Goal: Information Seeking & Learning: Learn about a topic

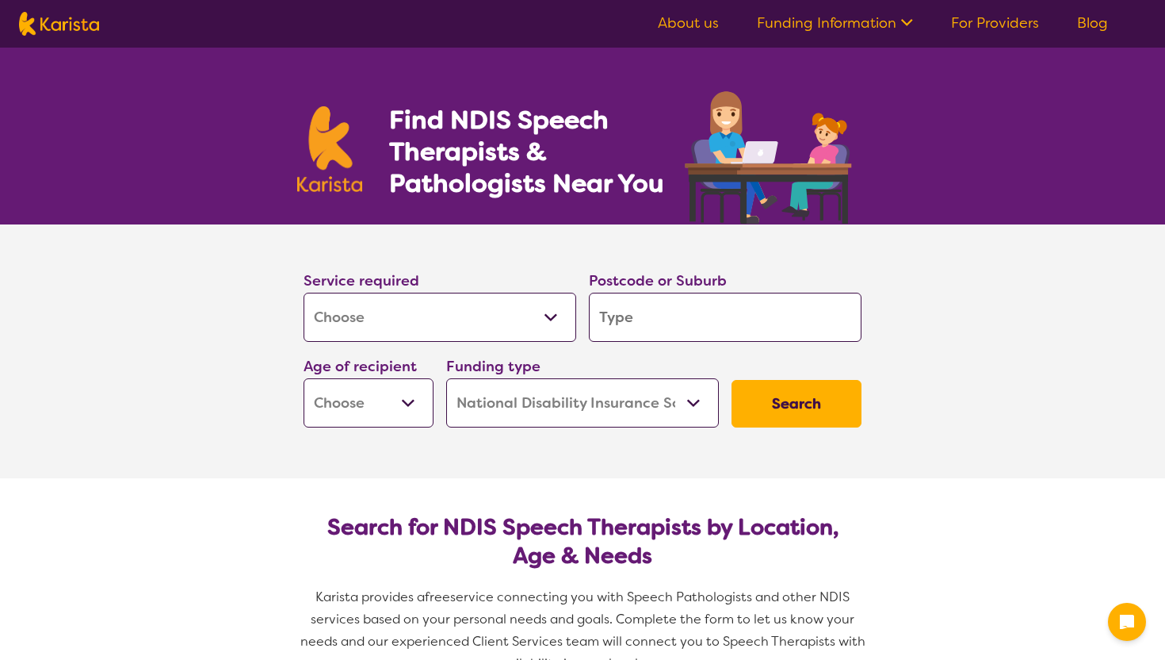
select select "[MEDICAL_DATA]"
select select "NDIS"
select select "[MEDICAL_DATA]"
select select "NDIS"
select select "[MEDICAL_DATA]"
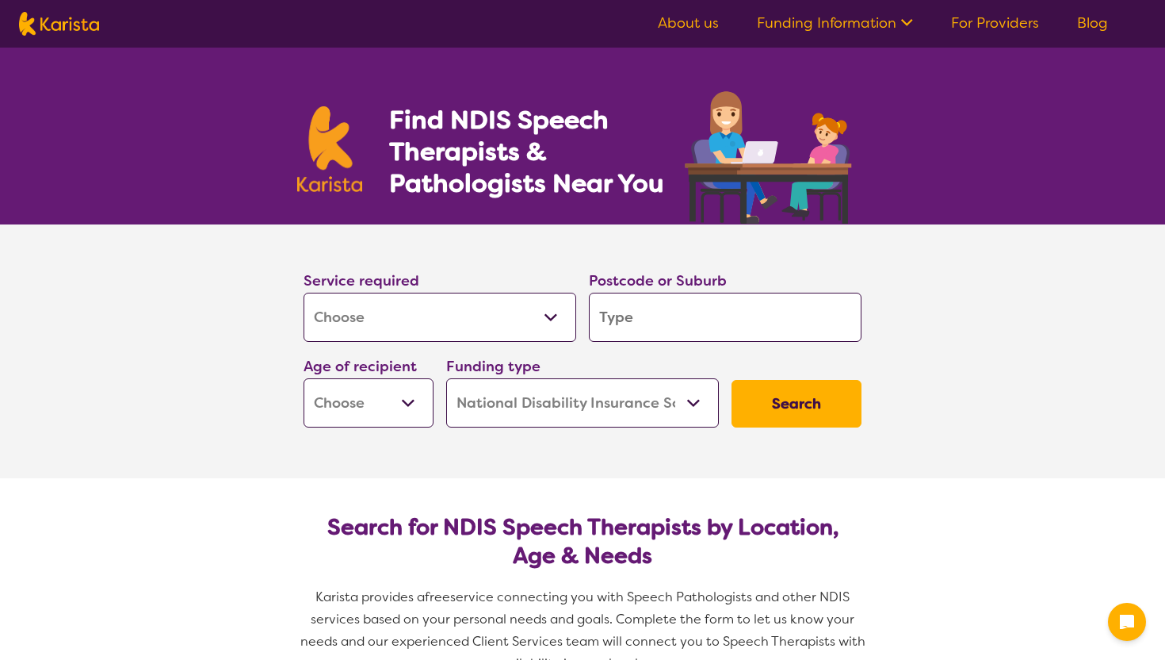
select select "NDIS"
select select "[MEDICAL_DATA]"
select select "NDIS"
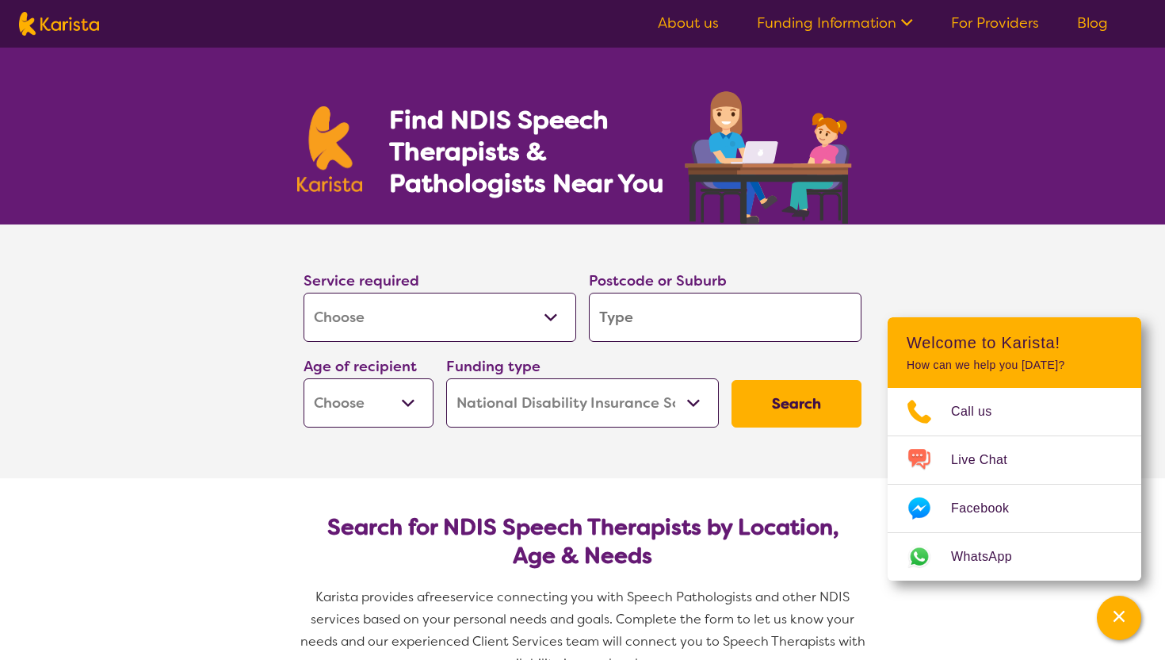
click at [545, 312] on select "Allied Health Assistant Assessment ([MEDICAL_DATA] or [MEDICAL_DATA]) Behaviour…" at bounding box center [440, 317] width 273 height 49
click at [304, 293] on select "Allied Health Assistant Assessment ([MEDICAL_DATA] or [MEDICAL_DATA]) Behaviour…" at bounding box center [440, 317] width 273 height 49
click at [745, 314] on input "search" at bounding box center [725, 317] width 273 height 49
type input "3336"
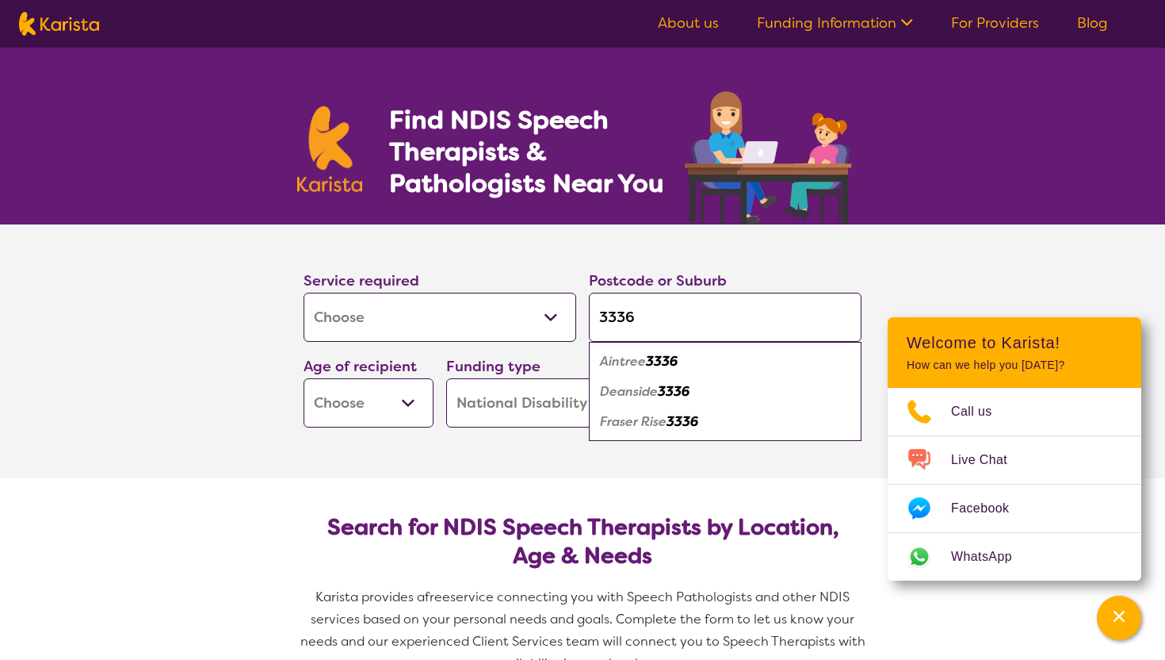
click at [412, 400] on select "Early Childhood - 0 to 9 Child - 10 to 11 Adolescent - 12 to 17 Adult - 18 to 6…" at bounding box center [369, 402] width 130 height 49
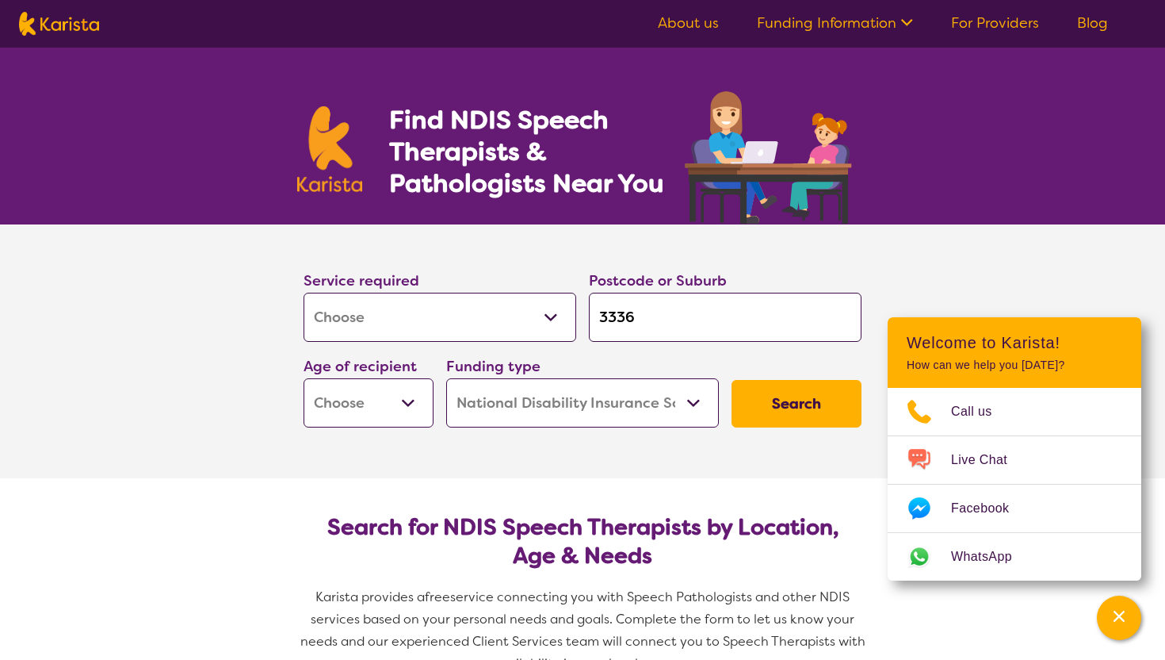
select select "EC"
click at [304, 378] on select "Early Childhood - 0 to 9 Child - 10 to 11 Adolescent - 12 to 17 Adult - 18 to 6…" at bounding box center [369, 402] width 130 height 49
select select "EC"
click at [683, 400] on select "Home Care Package (HCP) National Disability Insurance Scheme (NDIS) I don't know" at bounding box center [582, 402] width 273 height 49
click at [446, 378] on select "Home Care Package (HCP) National Disability Insurance Scheme (NDIS) I don't know" at bounding box center [582, 402] width 273 height 49
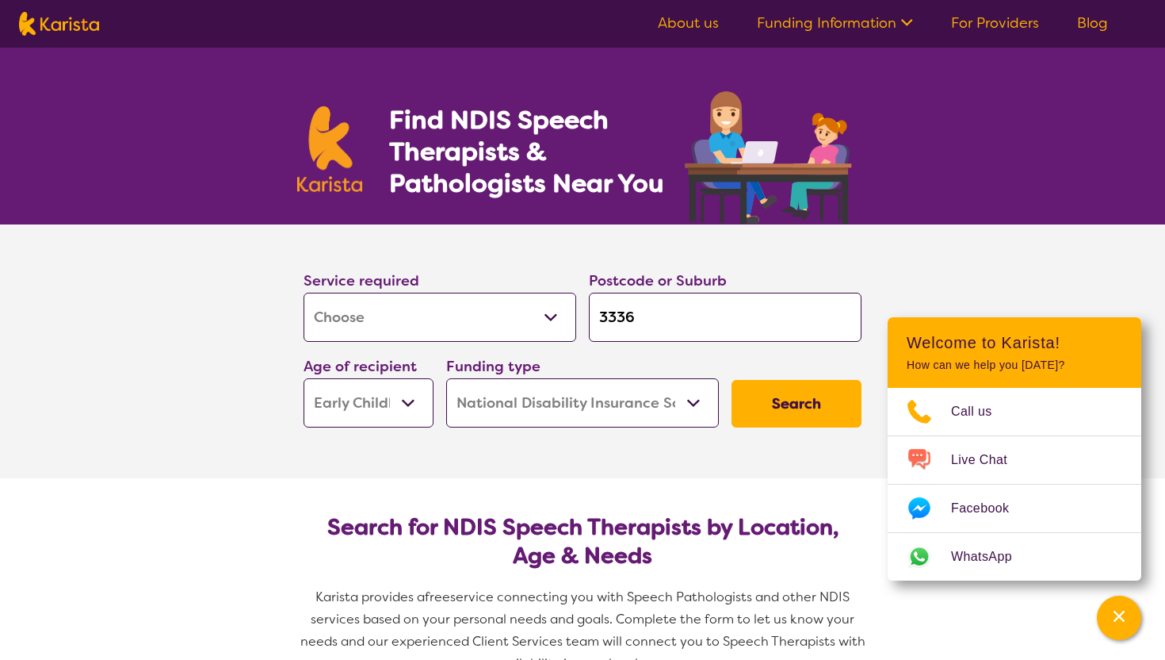
click at [784, 401] on button "Search" at bounding box center [797, 404] width 130 height 48
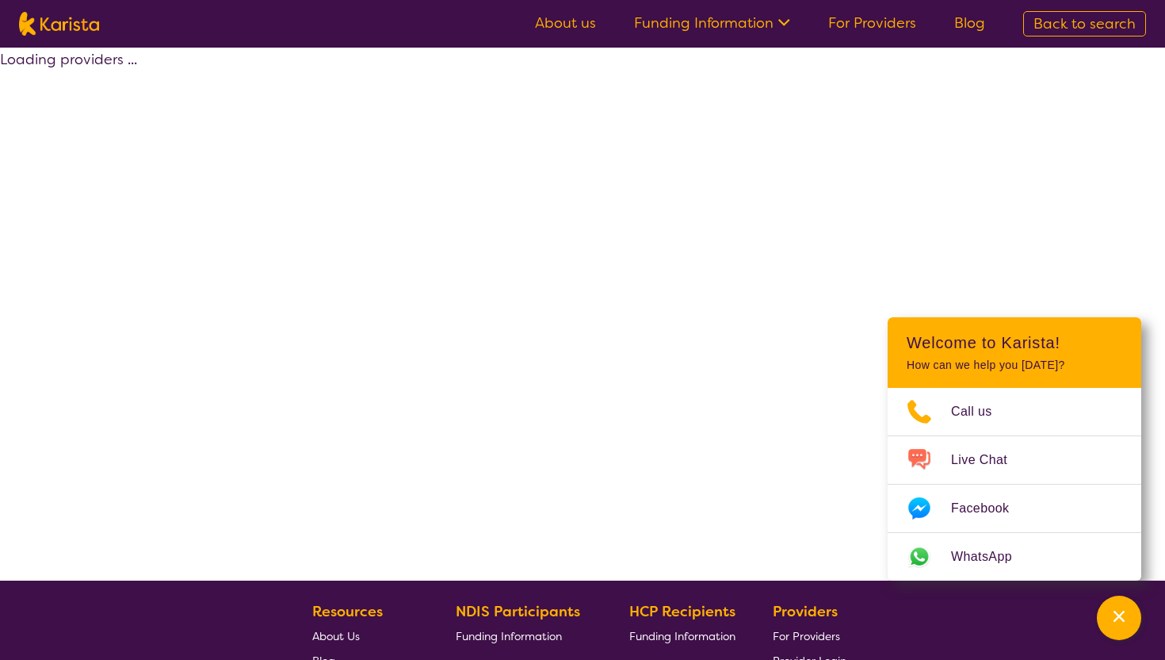
select select "by_score"
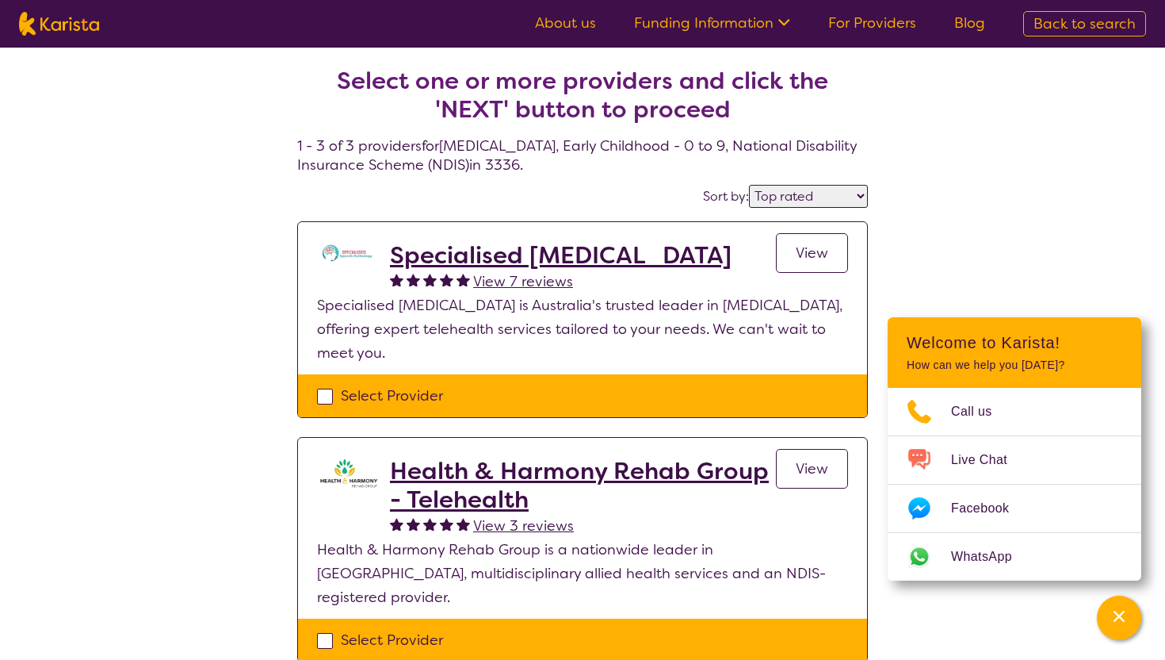
click at [512, 254] on h2 "Specialised [MEDICAL_DATA]" at bounding box center [561, 255] width 342 height 29
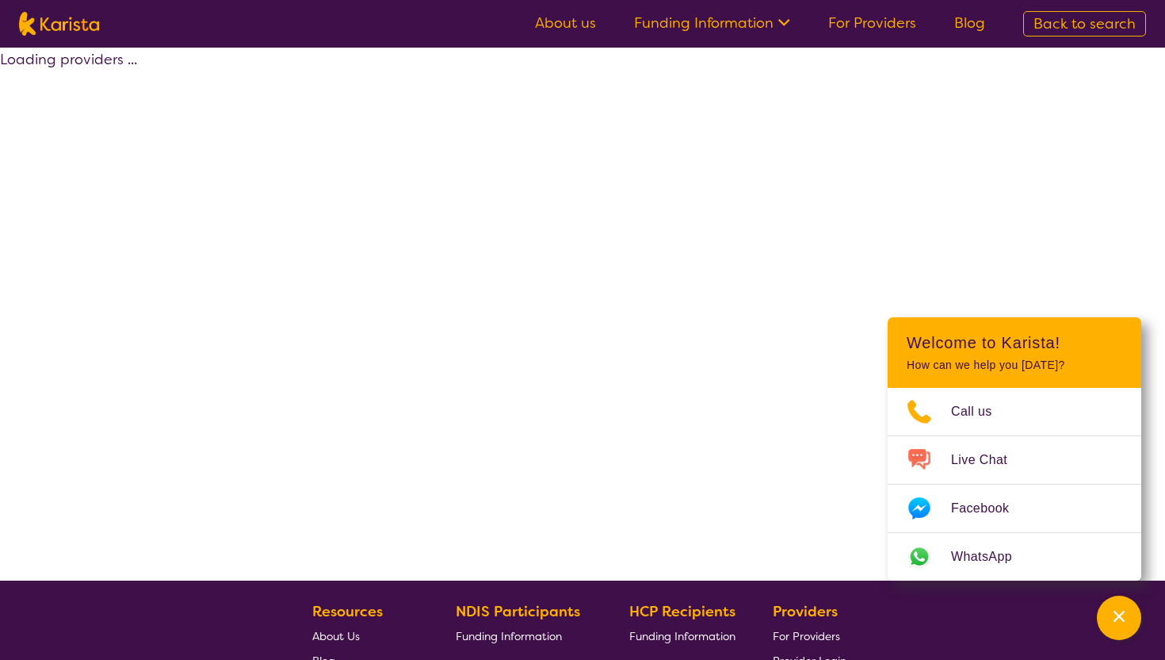
select select "by_score"
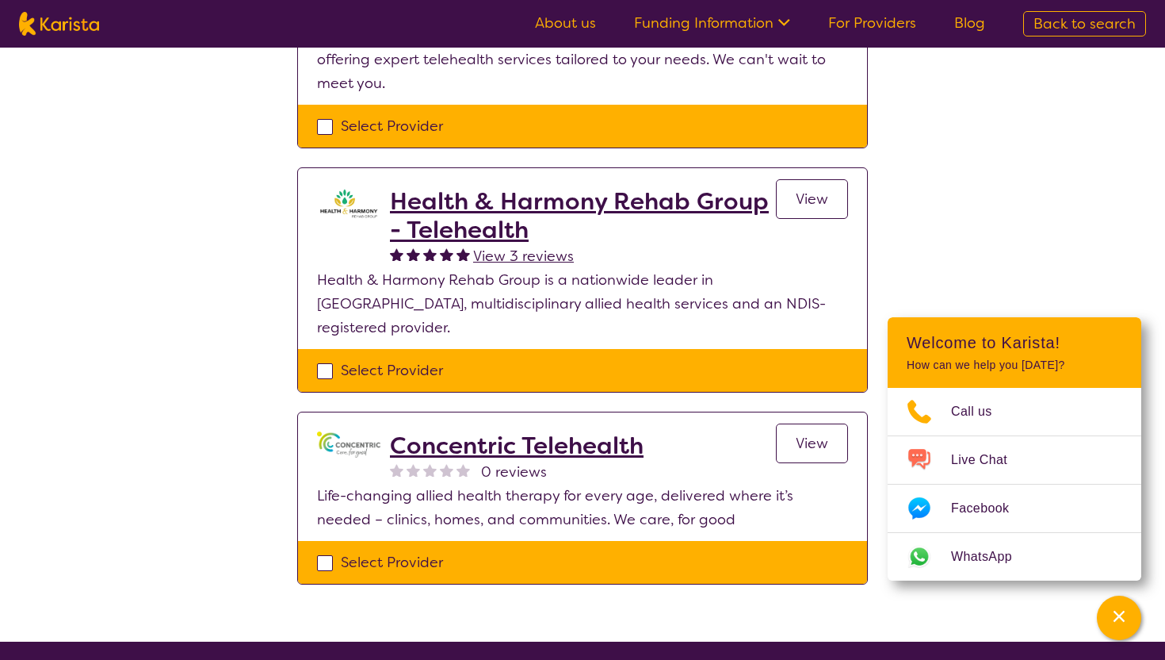
scroll to position [270, 0]
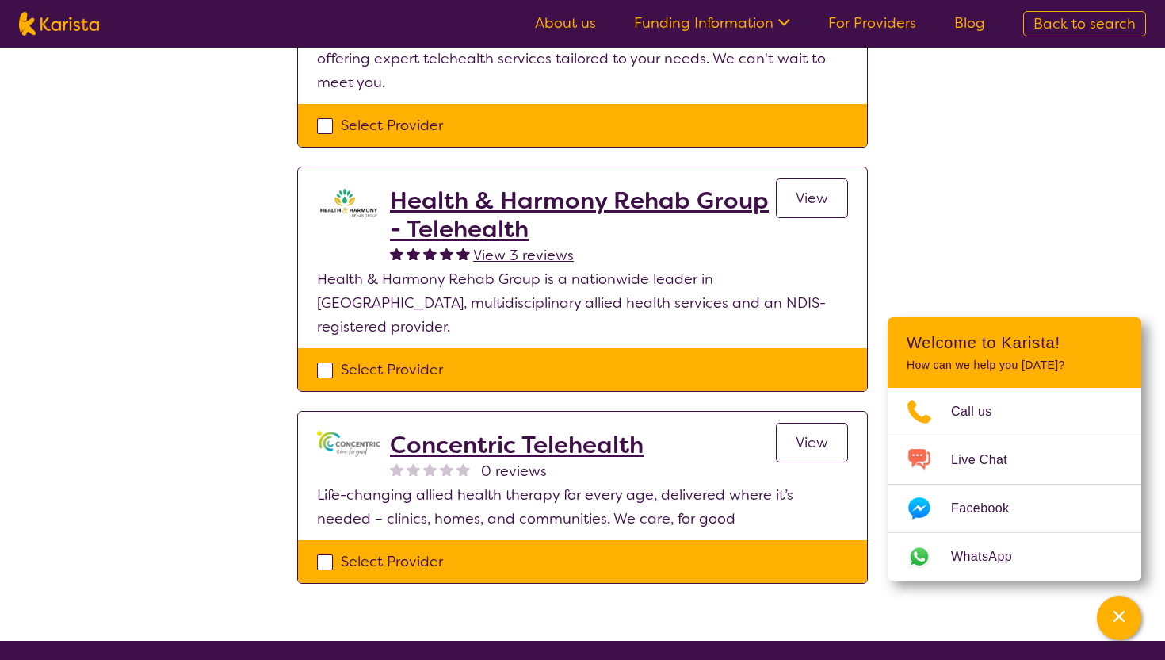
click at [496, 430] on h2 "Concentric Telehealth" at bounding box center [517, 444] width 254 height 29
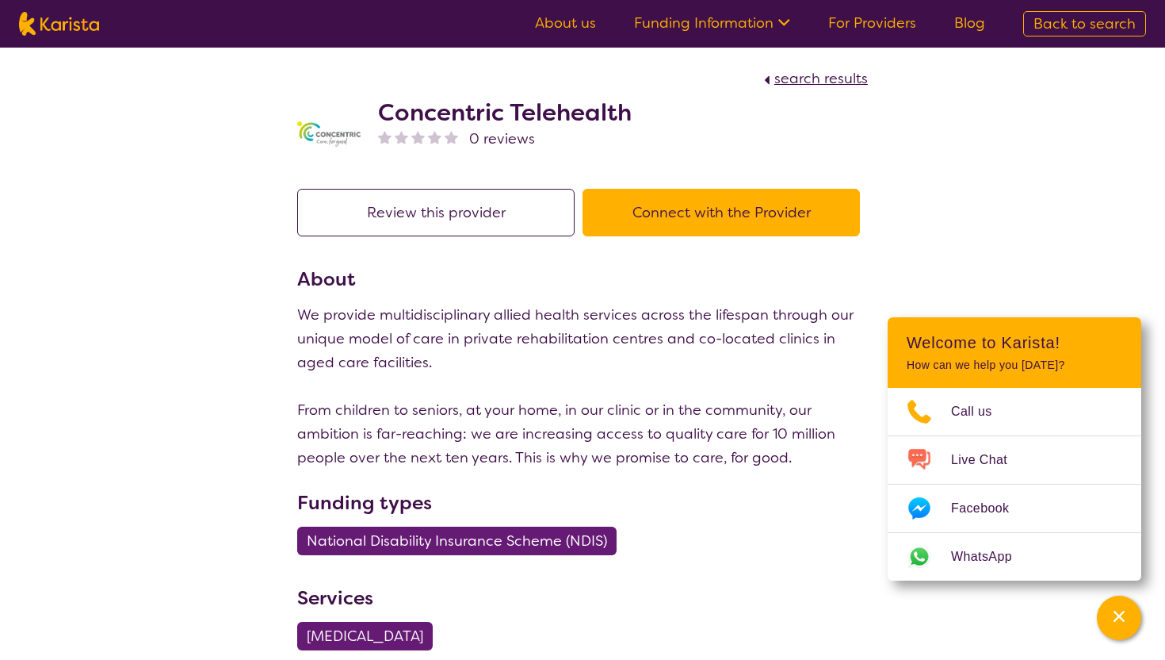
scroll to position [270, 0]
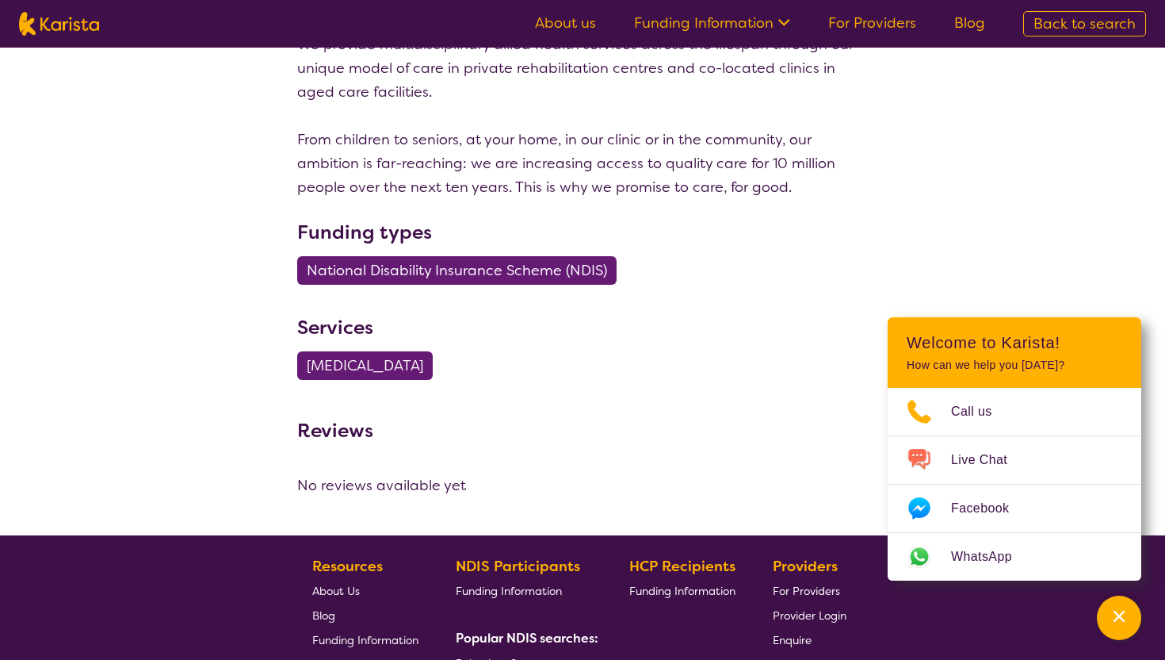
select select "by_score"
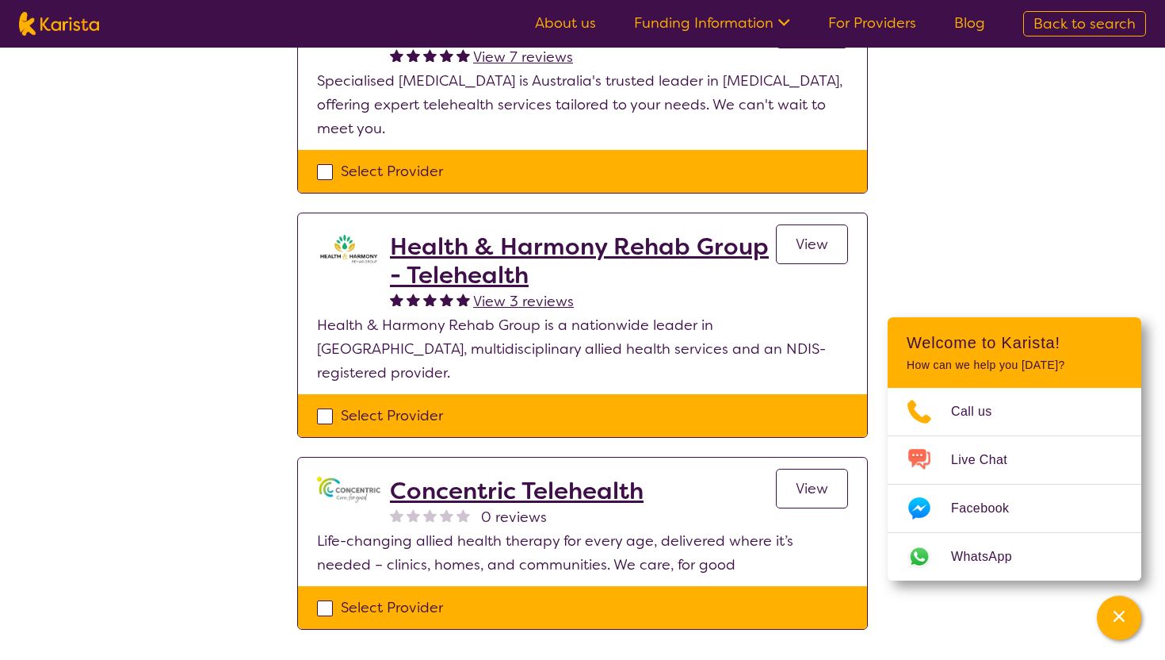
scroll to position [223, 0]
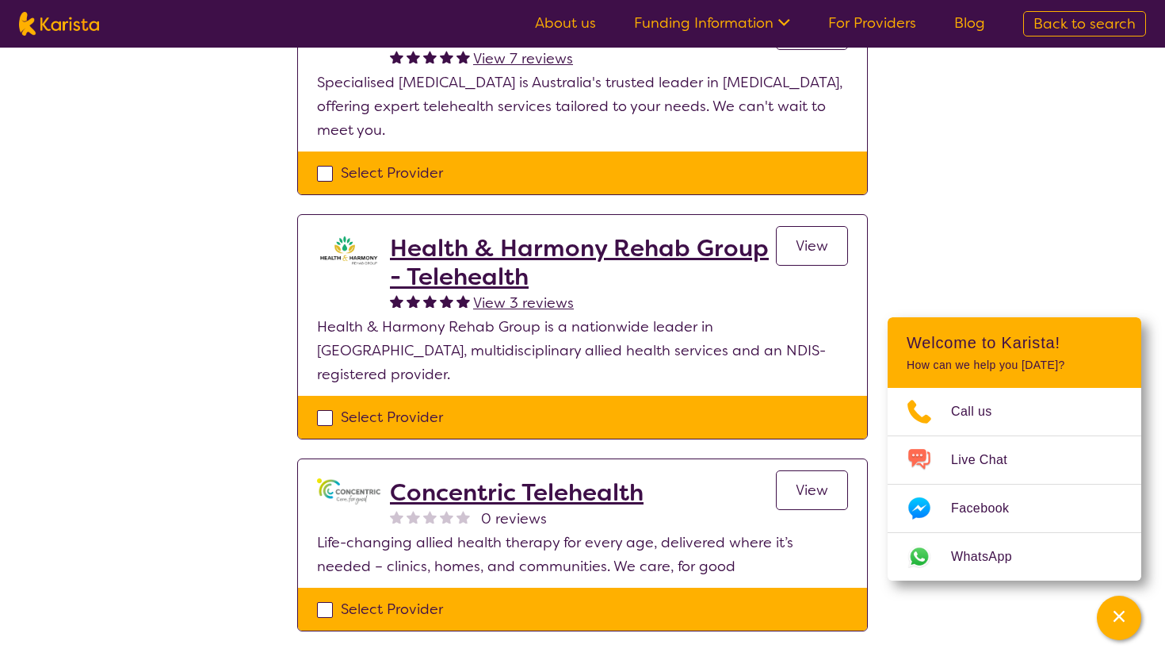
click at [443, 273] on h2 "Health & Harmony Rehab Group - Telehealth" at bounding box center [583, 262] width 386 height 57
